Goal: Task Accomplishment & Management: Use online tool/utility

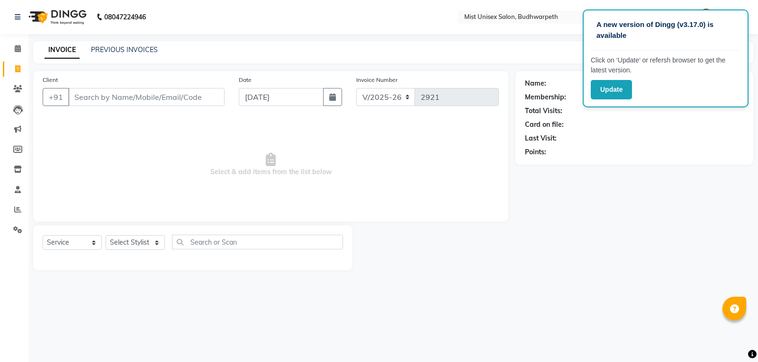
select select "5227"
select select "service"
click at [556, 222] on div "Name: Membership: Total Visits: Card on file: Last Visit: Points:" at bounding box center [637, 170] width 245 height 199
click at [20, 171] on icon at bounding box center [18, 169] width 8 height 7
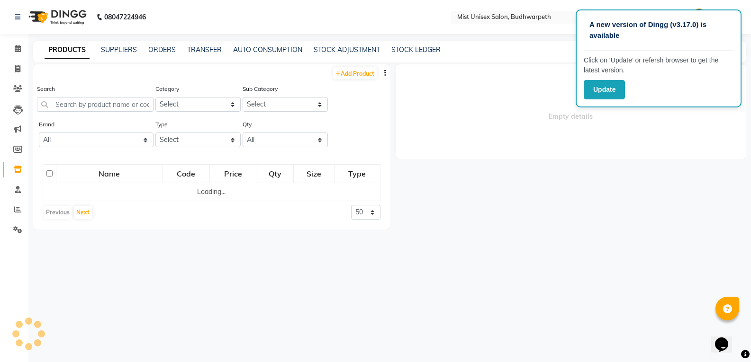
select select
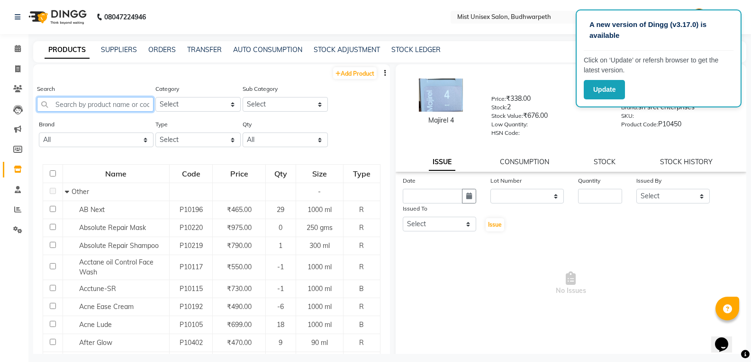
click at [88, 106] on input "text" at bounding box center [95, 104] width 117 height 15
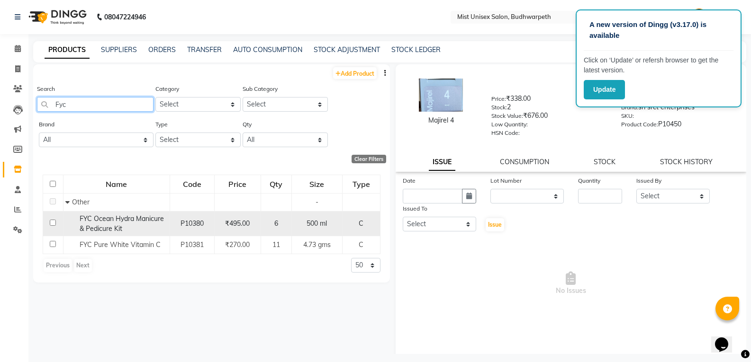
type input "Fyc"
click at [141, 225] on div "FYC Ocean Hydra Manicure & Pedicure Kit" at bounding box center [115, 224] width 101 height 20
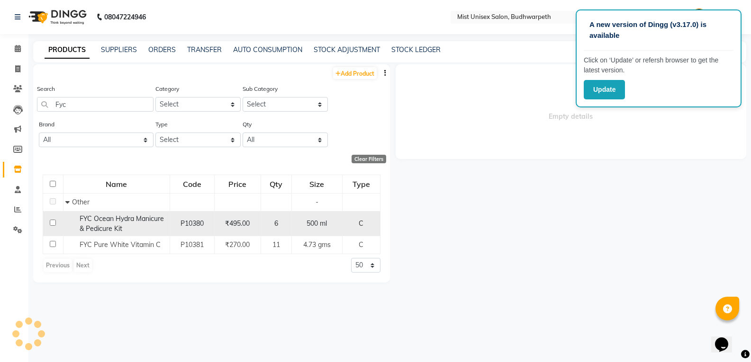
select select
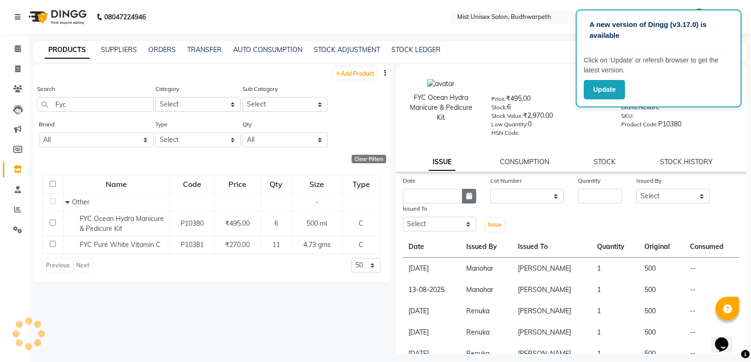
click at [466, 193] on icon "button" at bounding box center [469, 196] width 6 height 7
select select "9"
select select "2025"
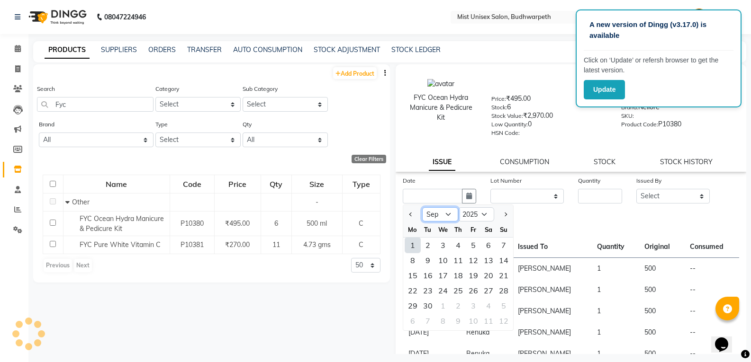
click at [451, 217] on select "Jan Feb Mar Apr May Jun Jul Aug Sep Oct Nov Dec" at bounding box center [440, 215] width 36 height 14
select select "8"
click at [422, 208] on select "Jan Feb Mar Apr May Jun Jul Aug Sep Oct Nov Dec" at bounding box center [440, 215] width 36 height 14
click at [503, 305] on div "31" at bounding box center [503, 305] width 15 height 15
type input "[DATE]"
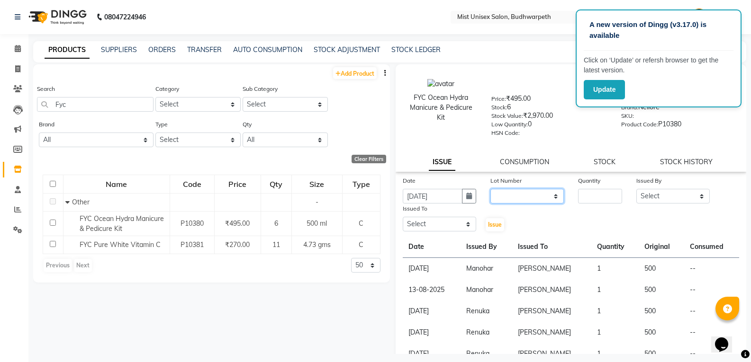
click at [506, 195] on select "None" at bounding box center [526, 196] width 73 height 15
select select "0: null"
click at [490, 189] on select "None" at bounding box center [526, 196] width 73 height 15
click at [578, 199] on input "number" at bounding box center [600, 196] width 44 height 15
type input "1"
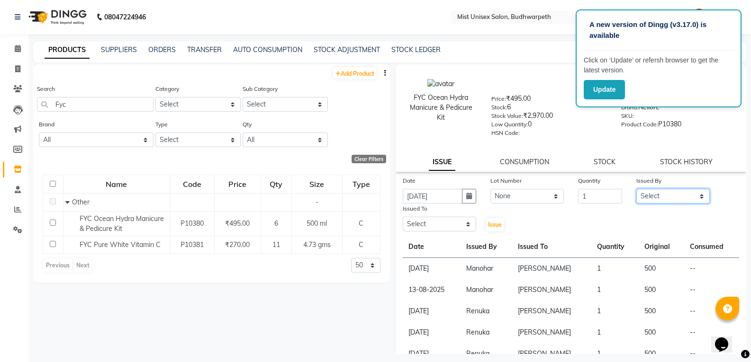
click at [666, 200] on select "Select Abhi Ram GEETHA MADHURI Jyothi Kalpana Lakshmi Madhu Malleshwari Manohar…" at bounding box center [672, 196] width 73 height 15
select select "52248"
click at [636, 189] on select "Select Abhi Ram GEETHA MADHURI Jyothi Kalpana Lakshmi Madhu Malleshwari Manohar…" at bounding box center [672, 196] width 73 height 15
click at [456, 225] on select "Select Abhi Ram GEETHA MADHURI Jyothi Kalpana Lakshmi Madhu Malleshwari Manohar…" at bounding box center [439, 224] width 73 height 15
select select "84142"
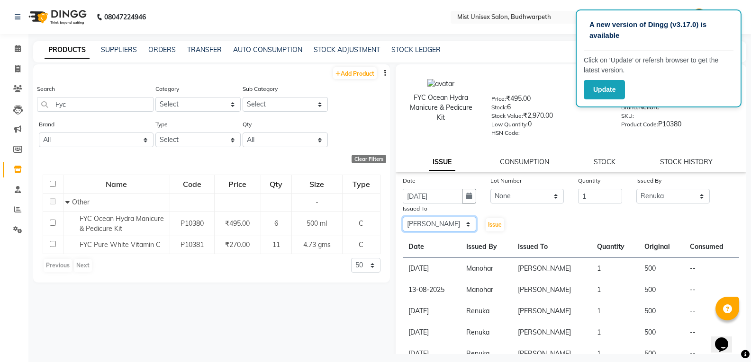
click at [403, 217] on select "Select Abhi Ram GEETHA MADHURI Jyothi Kalpana Lakshmi Madhu Malleshwari Manohar…" at bounding box center [439, 224] width 73 height 15
click at [489, 227] on span "Issue" at bounding box center [495, 224] width 14 height 7
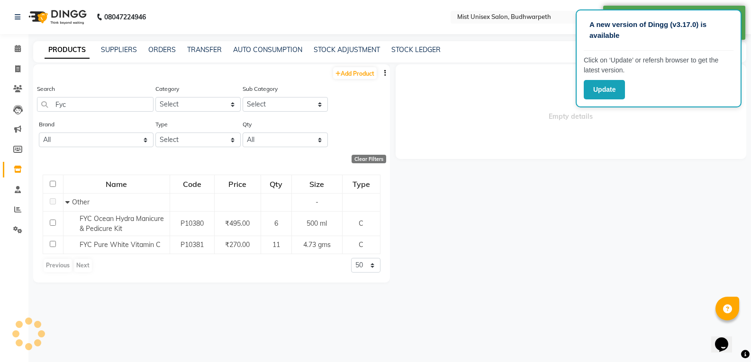
select select
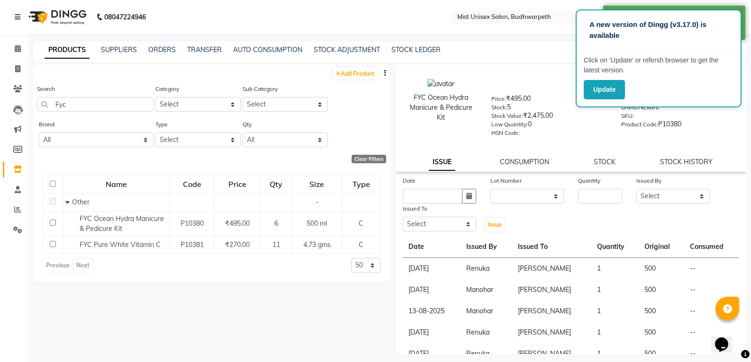
click at [598, 78] on div "A new version of Dingg (v3.17.0) is available Click on ‘Update’ or refersh brow…" at bounding box center [659, 58] width 166 height 98
click at [602, 82] on button "Update" at bounding box center [604, 89] width 41 height 19
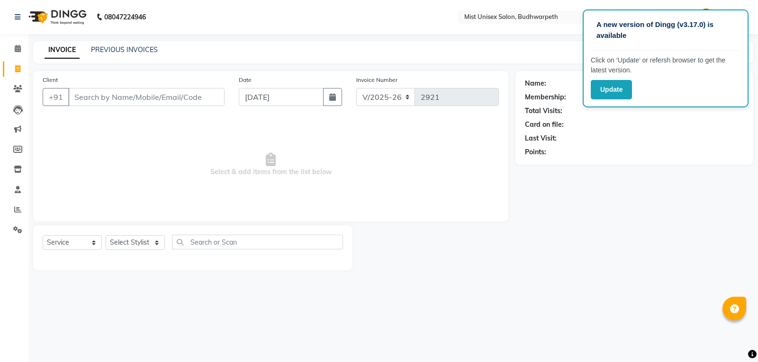
select select "5227"
select select "service"
click at [623, 97] on button "Update" at bounding box center [611, 89] width 41 height 19
select select "5227"
select select "service"
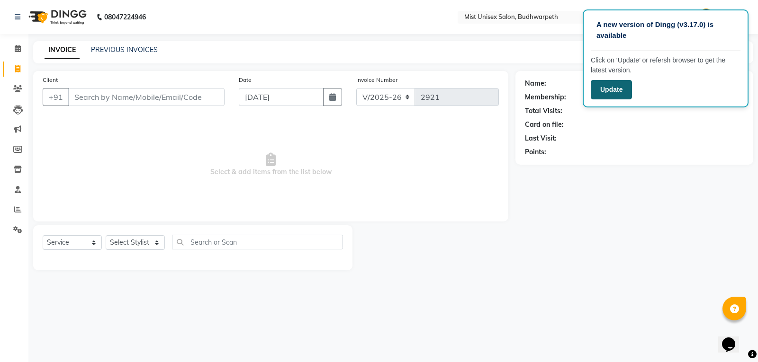
click at [604, 91] on button "Update" at bounding box center [611, 89] width 41 height 19
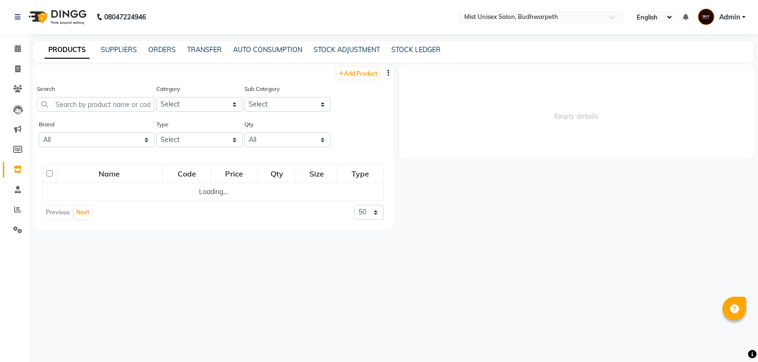
select select
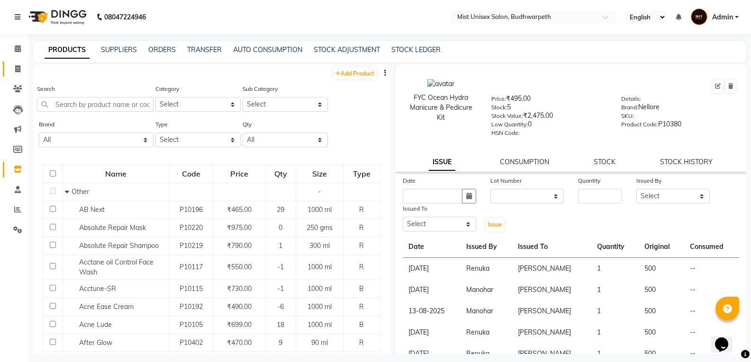
click at [13, 62] on link "Invoice" at bounding box center [14, 70] width 23 height 16
select select "5227"
select select "service"
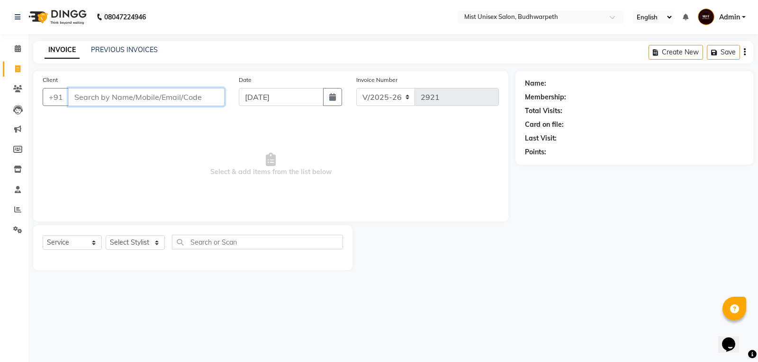
drag, startPoint x: 104, startPoint y: 98, endPoint x: 758, endPoint y: 310, distance: 686.9
click at [106, 98] on input "Client" at bounding box center [146, 97] width 156 height 18
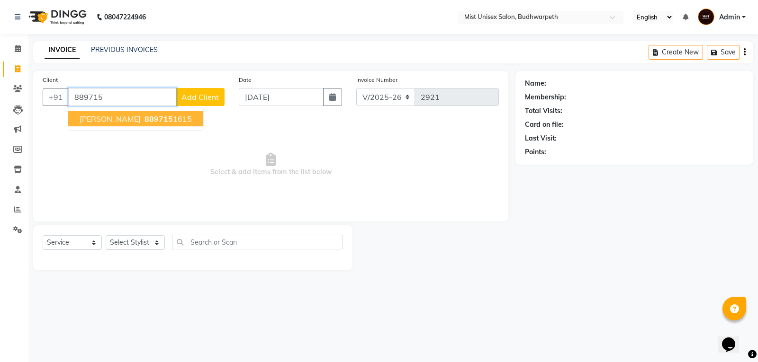
click at [85, 125] on button "[PERSON_NAME] 889715 1615" at bounding box center [135, 118] width 135 height 15
type input "8897151615"
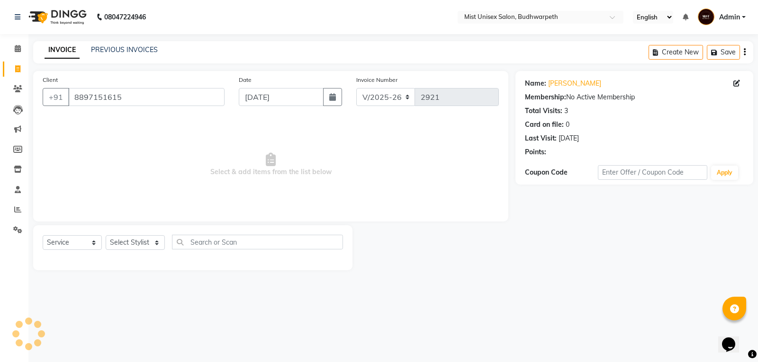
click at [78, 232] on div "Select Service Product Membership Package Voucher Prepaid Gift Card Select Styl…" at bounding box center [192, 248] width 319 height 45
drag, startPoint x: 76, startPoint y: 240, endPoint x: 73, endPoint y: 246, distance: 6.8
click at [76, 240] on select "Select Service Product Membership Package Voucher Prepaid Gift Card" at bounding box center [72, 242] width 59 height 15
select select "product"
click at [43, 235] on select "Select Service Product Membership Package Voucher Prepaid Gift Card" at bounding box center [72, 242] width 59 height 15
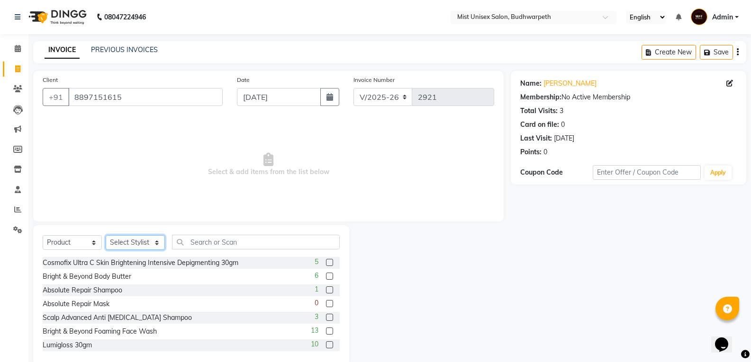
drag, startPoint x: 120, startPoint y: 243, endPoint x: 121, endPoint y: 235, distance: 7.6
click at [120, 239] on select "Select Stylist Abhi Ram [PERSON_NAME] [PERSON_NAME] Lakshmi Madhu [PERSON_NAME]…" at bounding box center [135, 242] width 59 height 15
select select "35495"
click at [106, 235] on select "Select Stylist Abhi Ram [PERSON_NAME] [PERSON_NAME] Lakshmi Madhu [PERSON_NAME]…" at bounding box center [135, 242] width 59 height 15
click at [197, 239] on input "text" at bounding box center [256, 242] width 168 height 15
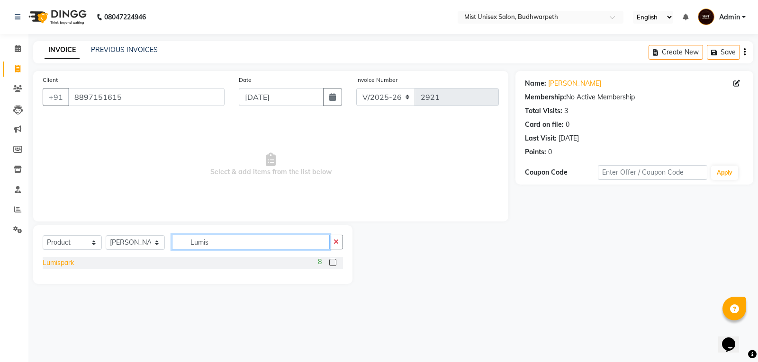
type input "Lumis"
click at [71, 266] on div "Lumispark" at bounding box center [58, 263] width 31 height 10
checkbox input "false"
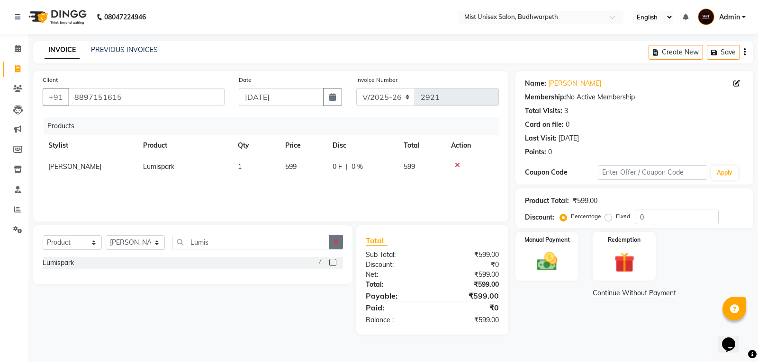
click at [339, 245] on button "button" at bounding box center [336, 242] width 14 height 15
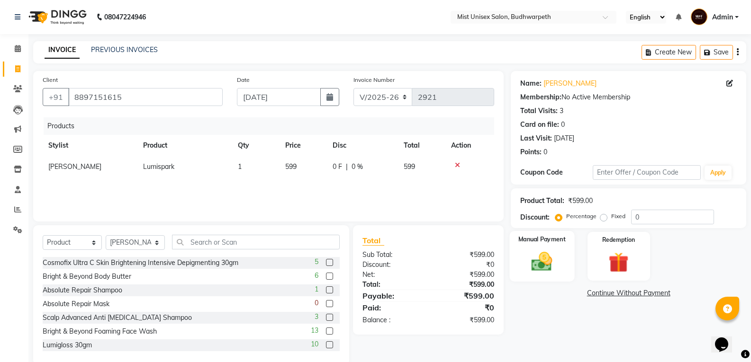
click at [559, 256] on img at bounding box center [542, 262] width 34 height 24
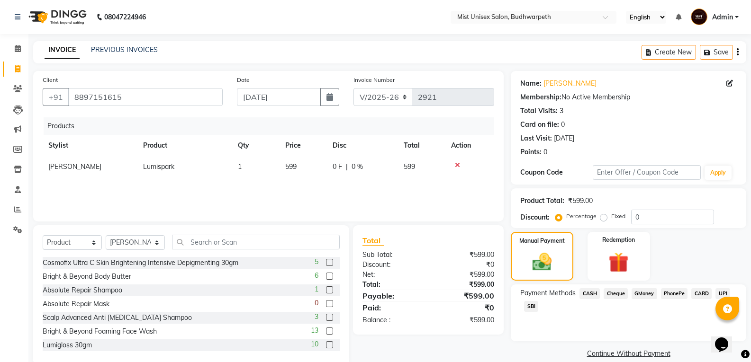
click at [670, 293] on span "PhonePe" at bounding box center [674, 294] width 27 height 11
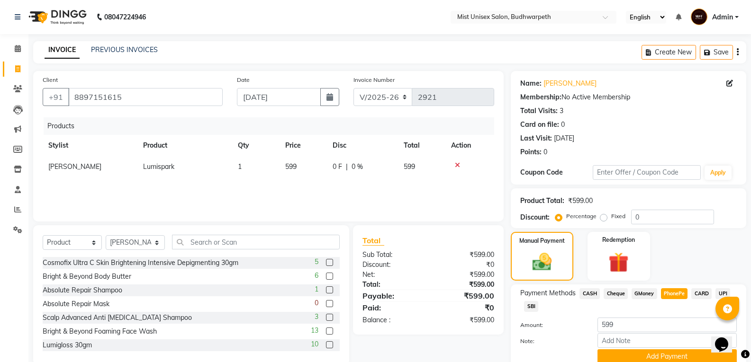
scroll to position [39, 0]
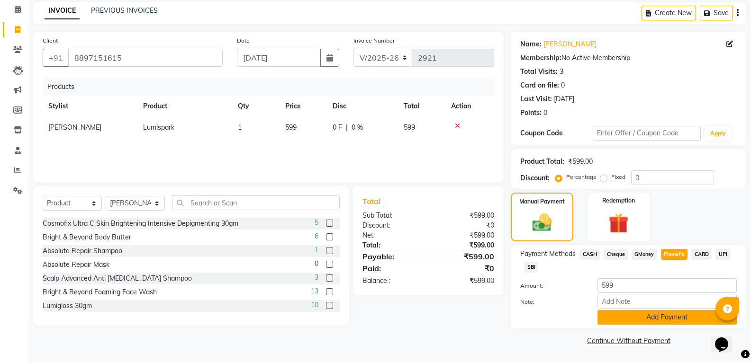
click at [673, 318] on button "Add Payment" at bounding box center [666, 317] width 139 height 15
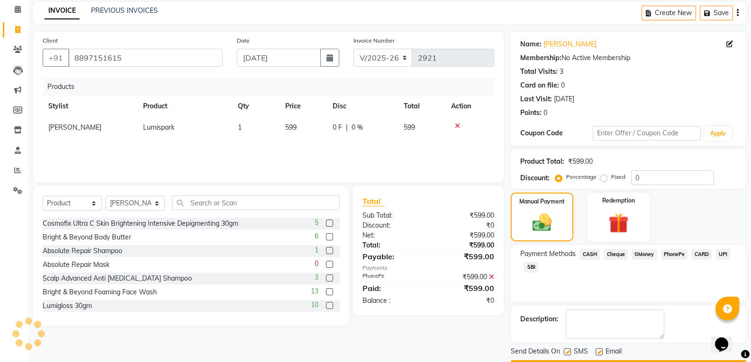
scroll to position [66, 0]
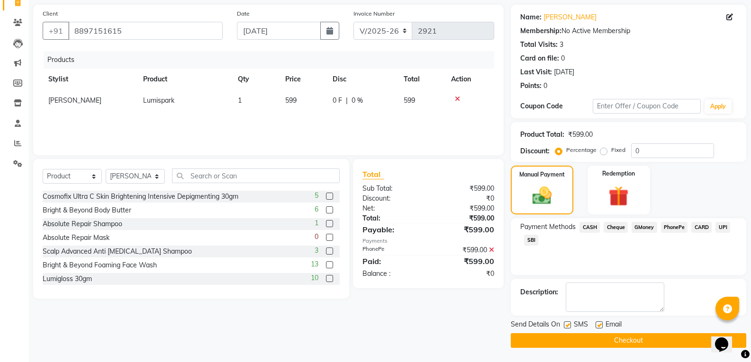
click at [623, 341] on button "Checkout" at bounding box center [628, 341] width 235 height 15
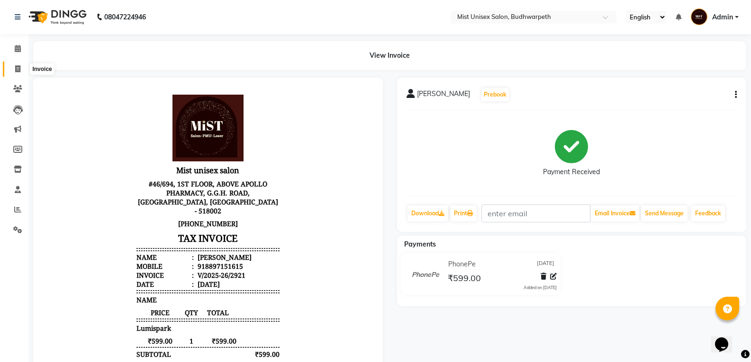
click at [10, 64] on span at bounding box center [17, 69] width 17 height 11
select select "service"
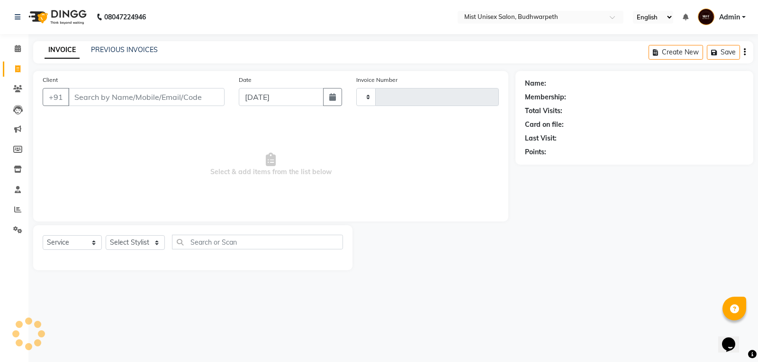
type input "2922"
select select "5227"
select select "service"
select select "5227"
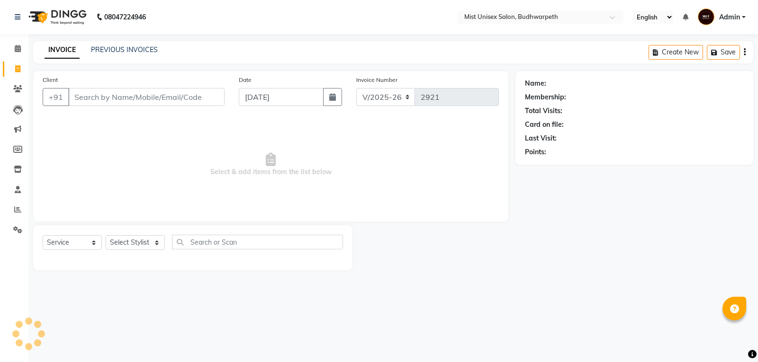
select select "service"
